Goal: Task Accomplishment & Management: Use online tool/utility

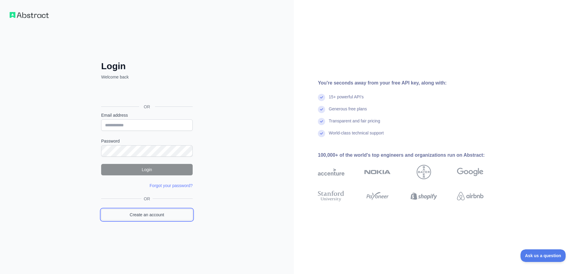
click at [146, 213] on link "Create an account" at bounding box center [147, 214] width 92 height 11
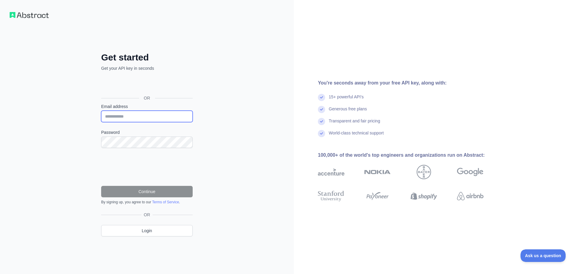
click at [131, 116] on input "Email address" at bounding box center [147, 116] width 92 height 11
type input "**********"
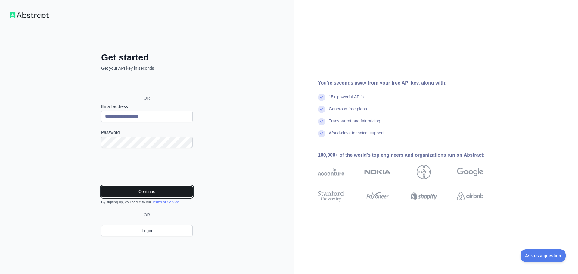
click at [143, 190] on button "Continue" at bounding box center [147, 191] width 92 height 11
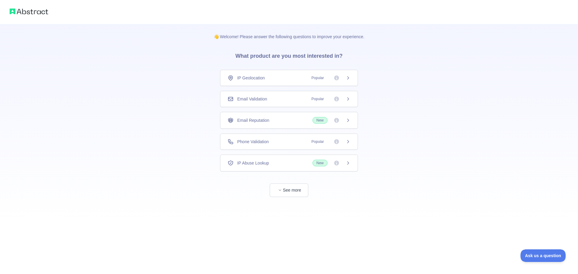
click at [249, 78] on span "IP Geolocation" at bounding box center [251, 78] width 28 height 6
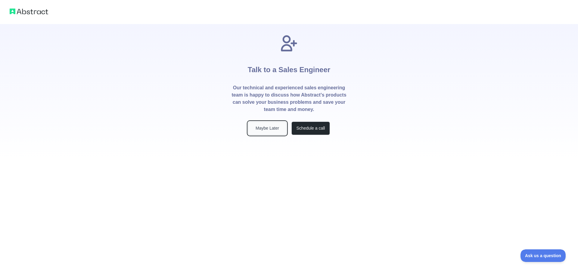
click at [248, 127] on button "Maybe Later" at bounding box center [267, 129] width 39 height 14
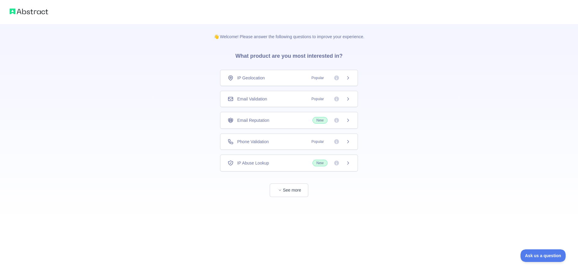
click at [246, 140] on span "Phone Validation" at bounding box center [253, 142] width 32 height 6
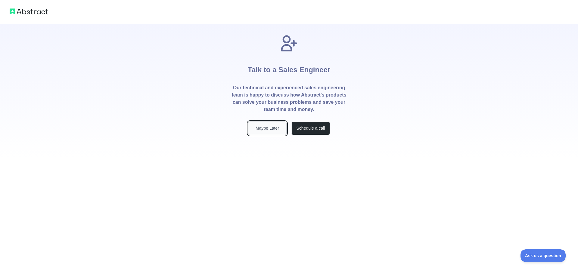
click at [250, 130] on button "Maybe Later" at bounding box center [267, 129] width 39 height 14
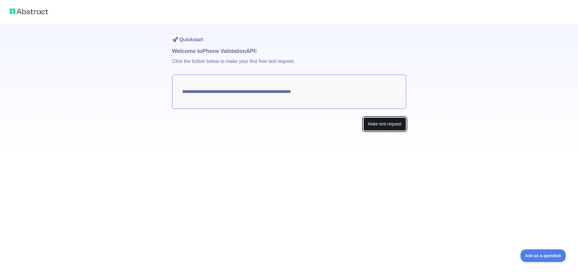
click at [384, 122] on button "Make test request" at bounding box center [385, 124] width 42 height 14
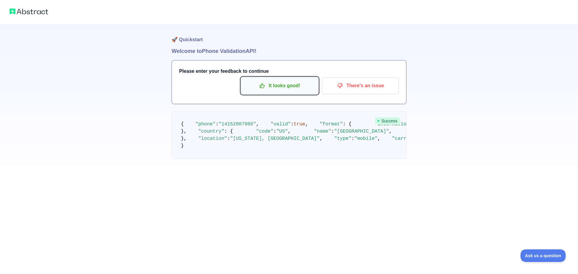
click at [286, 85] on p "It looks good!" at bounding box center [280, 86] width 68 height 10
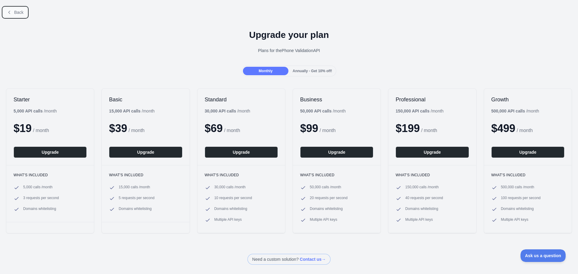
click at [14, 14] on button "Back" at bounding box center [15, 12] width 24 height 10
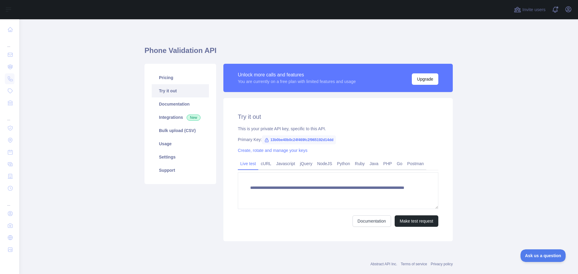
scroll to position [12, 0]
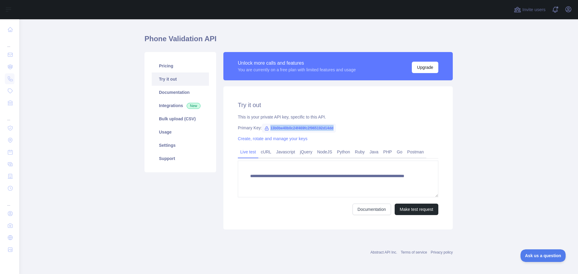
drag, startPoint x: 332, startPoint y: 130, endPoint x: 267, endPoint y: 132, distance: 64.5
click at [267, 132] on span "13b0be40b0c24f469fc2f965192d14dd" at bounding box center [299, 128] width 74 height 9
click at [338, 153] on link "Python" at bounding box center [344, 152] width 18 height 10
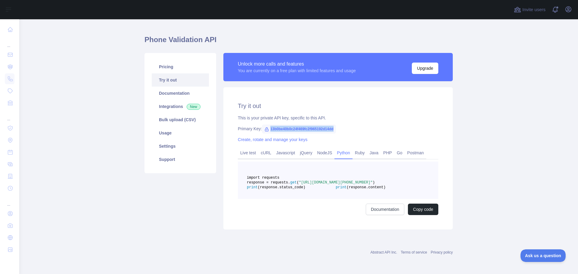
copy span "13b0be40b0c24f469fc2f965192d14dd"
